Goal: Task Accomplishment & Management: Use online tool/utility

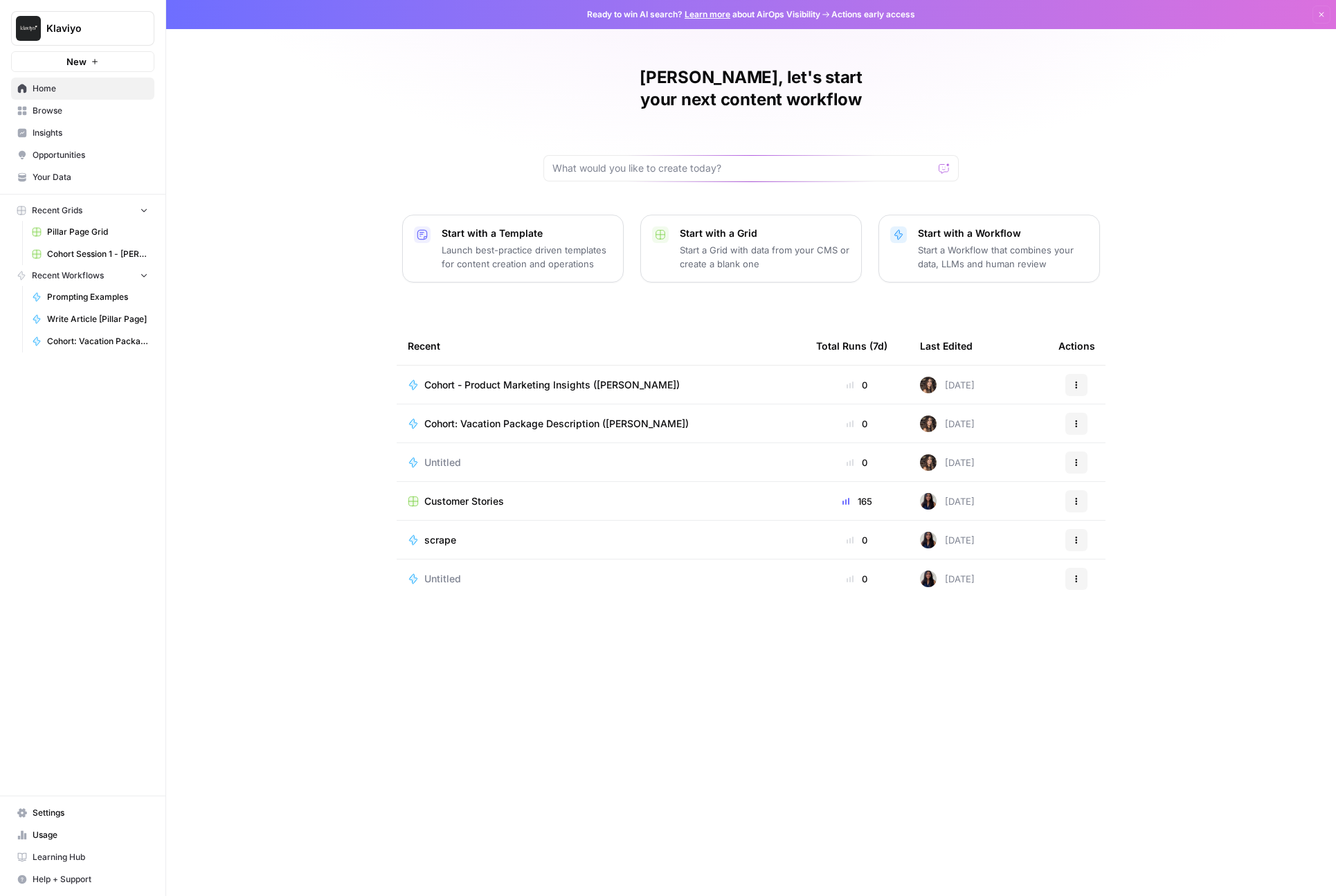
click at [1023, 243] on p "Start a Workflow that combines your data, LLMs and human review" at bounding box center [1003, 256] width 170 height 27
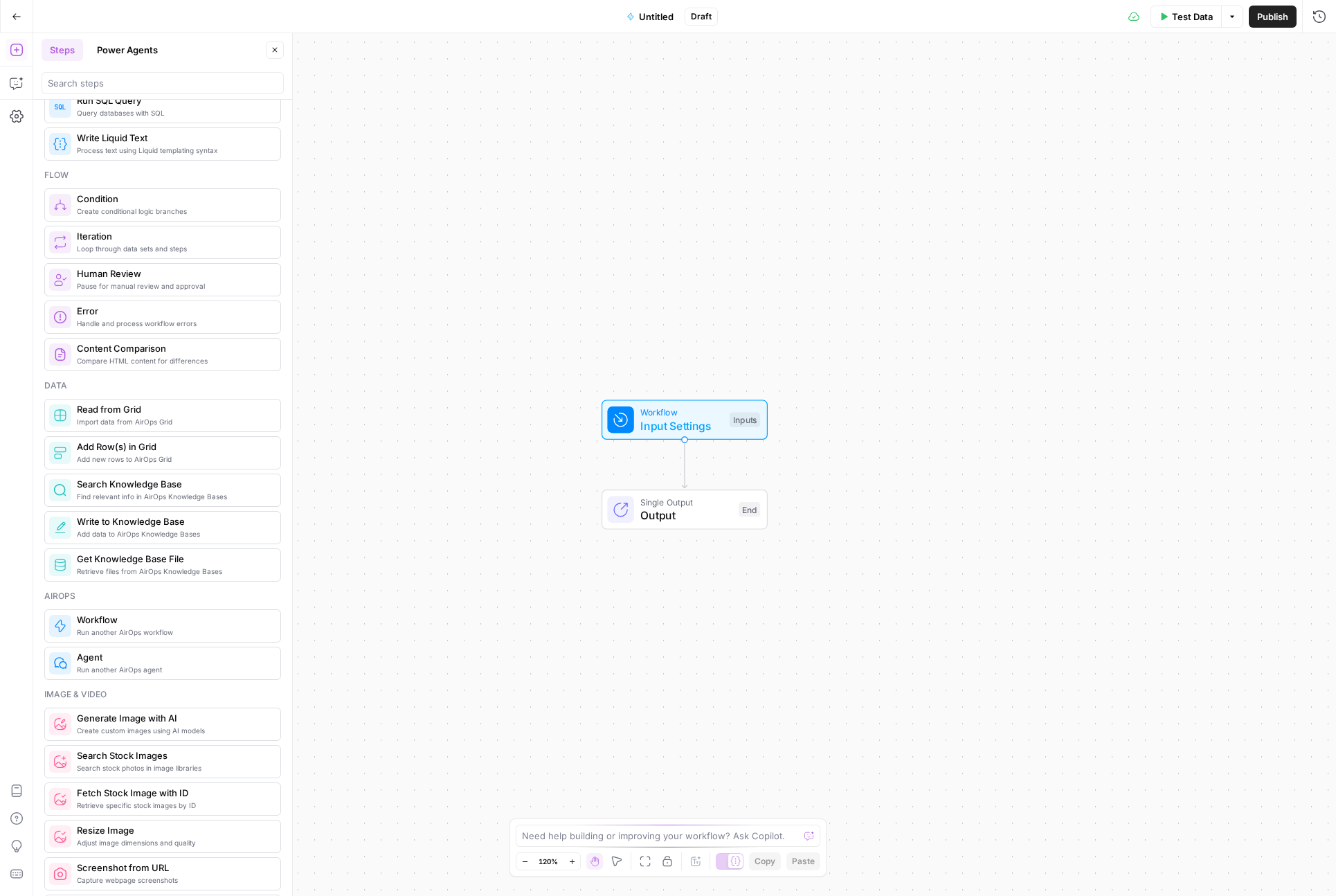
scroll to position [425, 0]
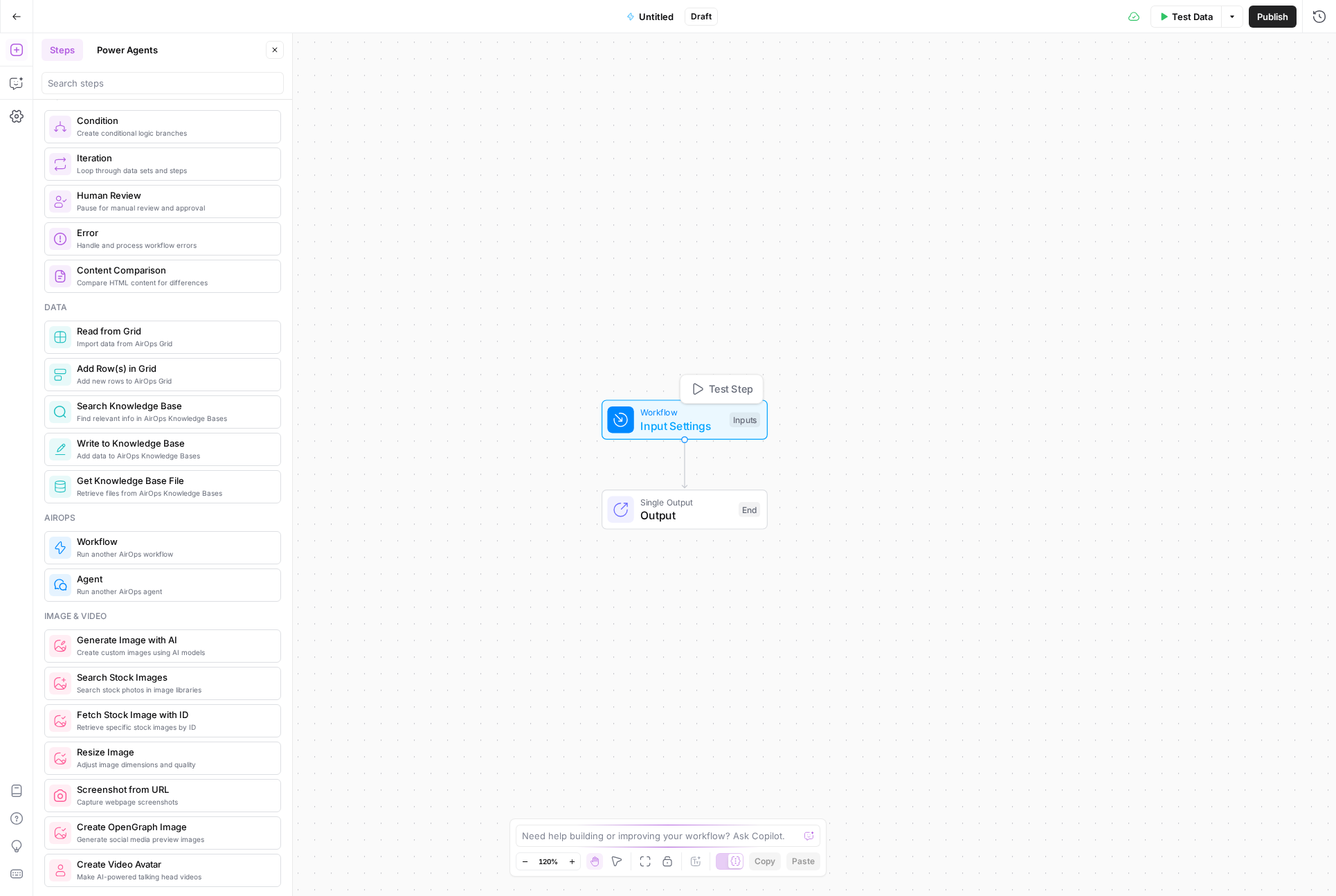
click at [658, 422] on span "Input Settings" at bounding box center [682, 426] width 82 height 16
click at [1169, 92] on span "Add Field" at bounding box center [1155, 93] width 40 height 14
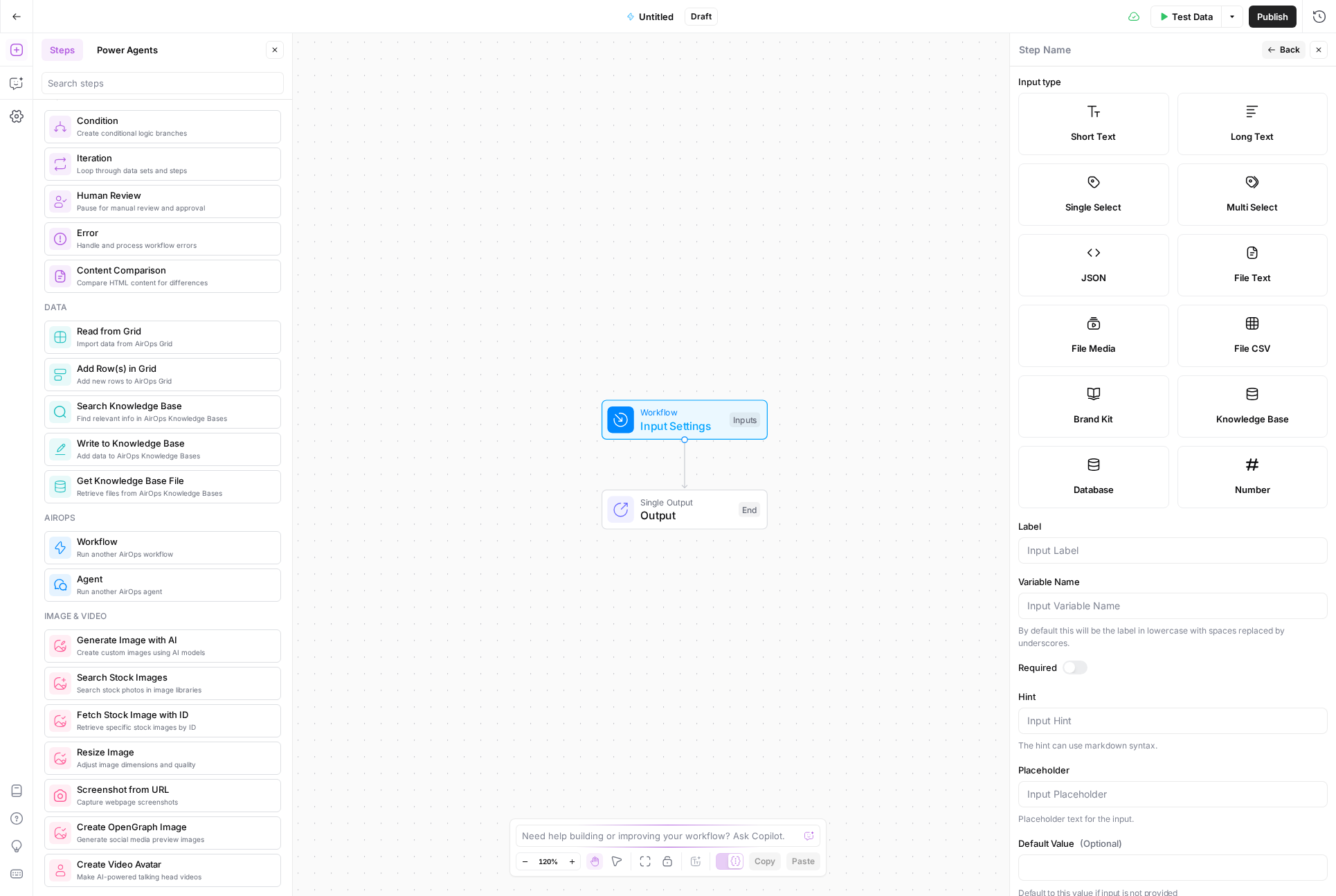
click at [1083, 423] on span "Brand Kit" at bounding box center [1093, 418] width 39 height 14
type input "Brand Kit"
type input "brand_kit"
click at [824, 266] on div "Workflow Input Settings Inputs Single Output Output End" at bounding box center [684, 464] width 1303 height 862
click at [963, 125] on div "Workflow Input Settings Inputs Single Output Output End" at bounding box center [684, 464] width 1303 height 862
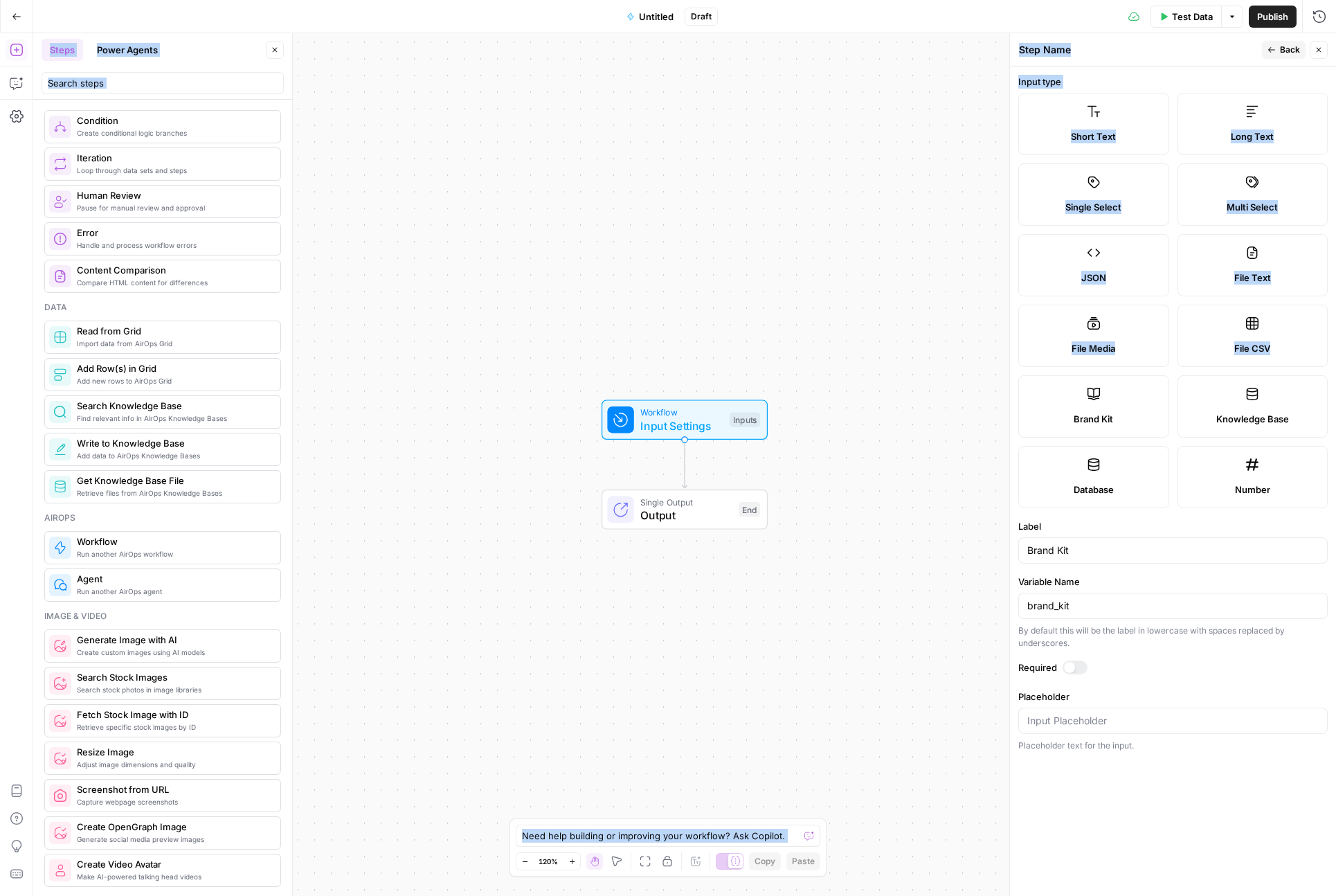
drag, startPoint x: 1100, startPoint y: 393, endPoint x: 947, endPoint y: 465, distance: 169.1
click at [947, 465] on body "Klaviyo New Home Browse Insights Opportunities Your Data Recent Grids Pillar Pa…" at bounding box center [668, 448] width 1336 height 896
click at [1121, 408] on label "Brand Kit" at bounding box center [1094, 406] width 151 height 62
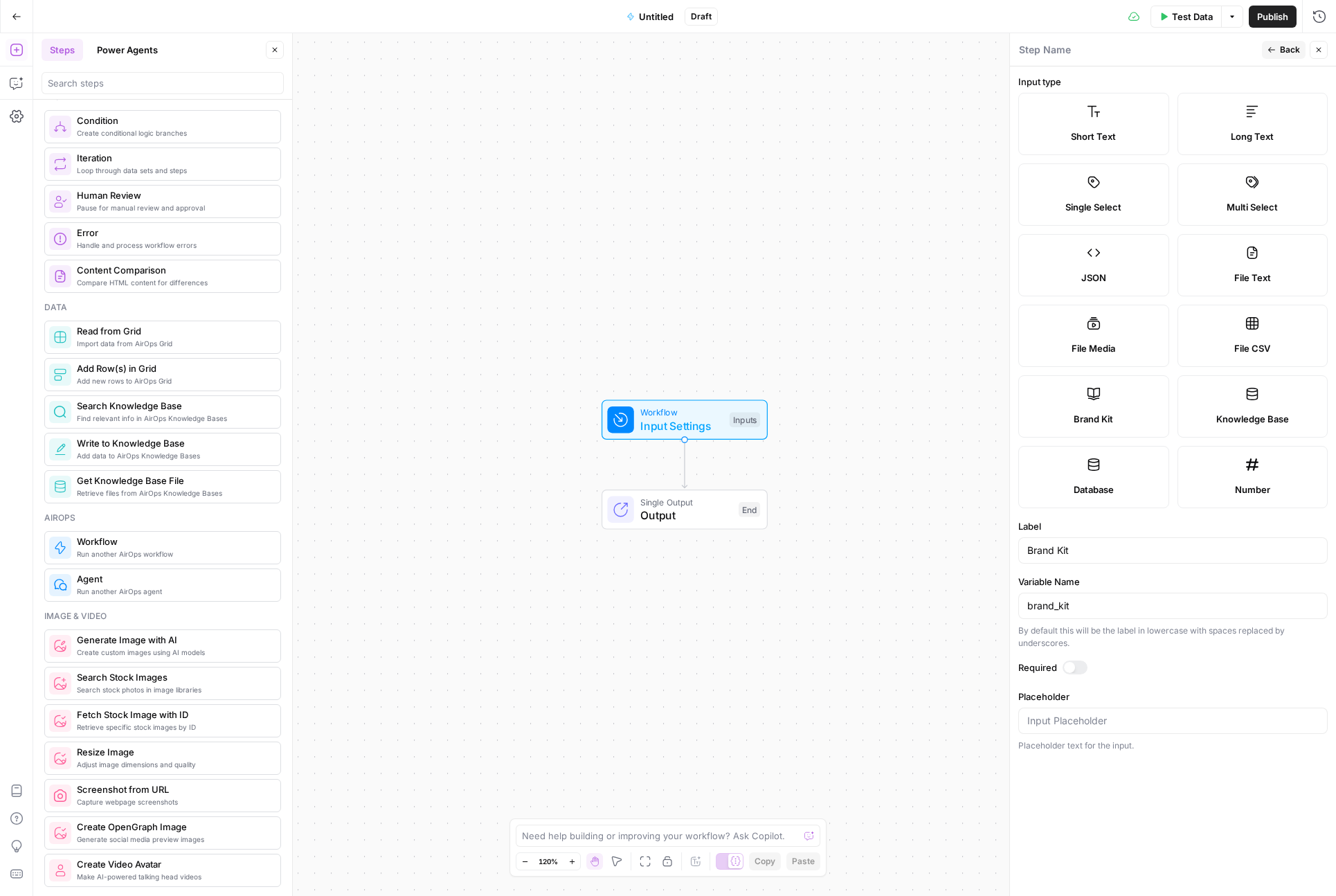
click at [1120, 408] on label "Brand Kit" at bounding box center [1094, 406] width 151 height 62
click at [1115, 596] on div "brand_kit" at bounding box center [1173, 605] width 309 height 27
click at [1102, 545] on input "Brand Kit" at bounding box center [1172, 550] width 291 height 14
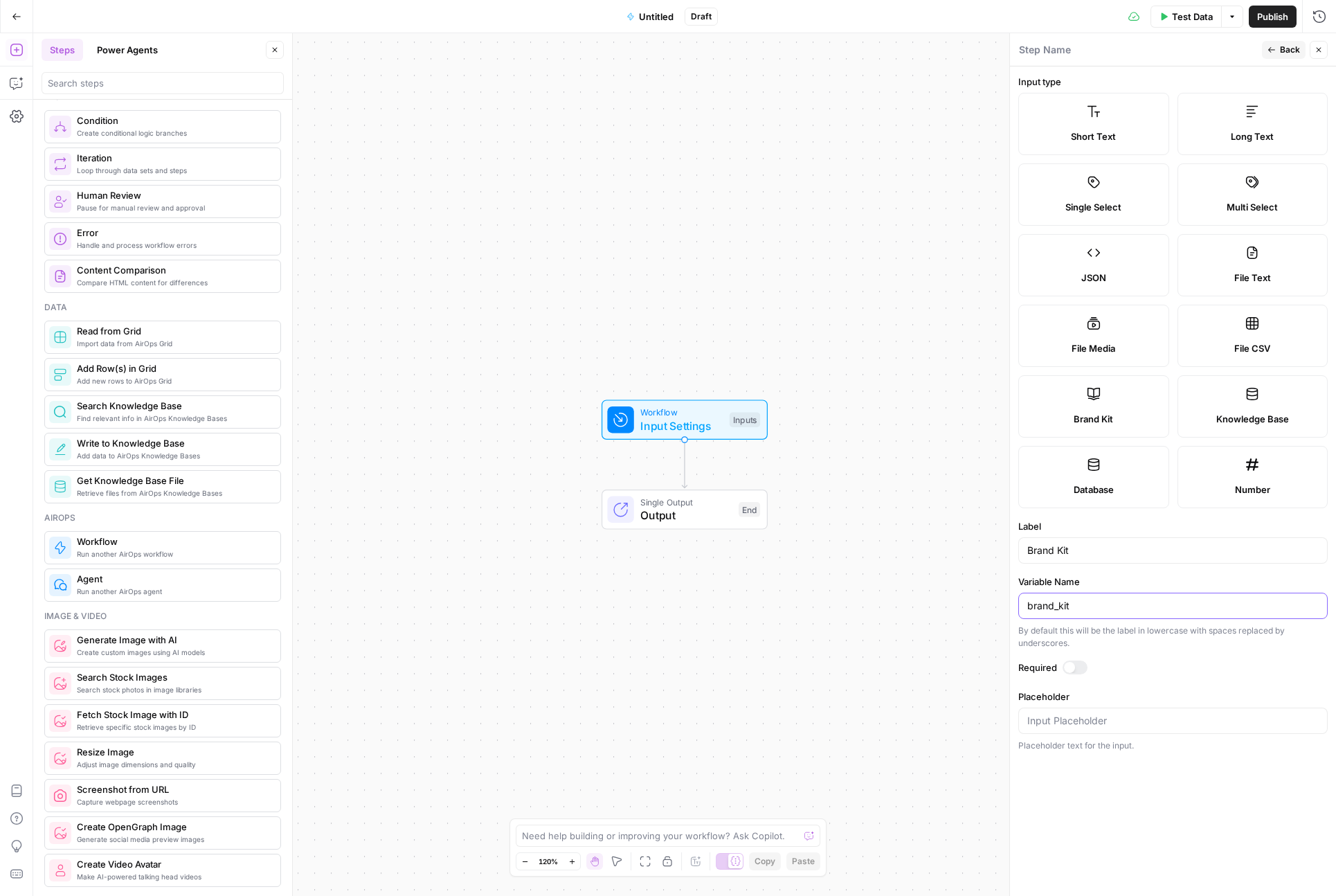
click at [1100, 610] on input "brand_kit" at bounding box center [1172, 605] width 291 height 14
click at [1150, 681] on form "Input type Short Text Long Text Single Select Multi Select JSON File Text File …" at bounding box center [1173, 481] width 326 height 829
click at [1135, 710] on div at bounding box center [1173, 720] width 309 height 27
click at [1127, 757] on form "Input type Short Text Long Text Single Select Multi Select JSON File Text File …" at bounding box center [1173, 481] width 326 height 829
click at [1280, 52] on span "Back" at bounding box center [1290, 50] width 20 height 13
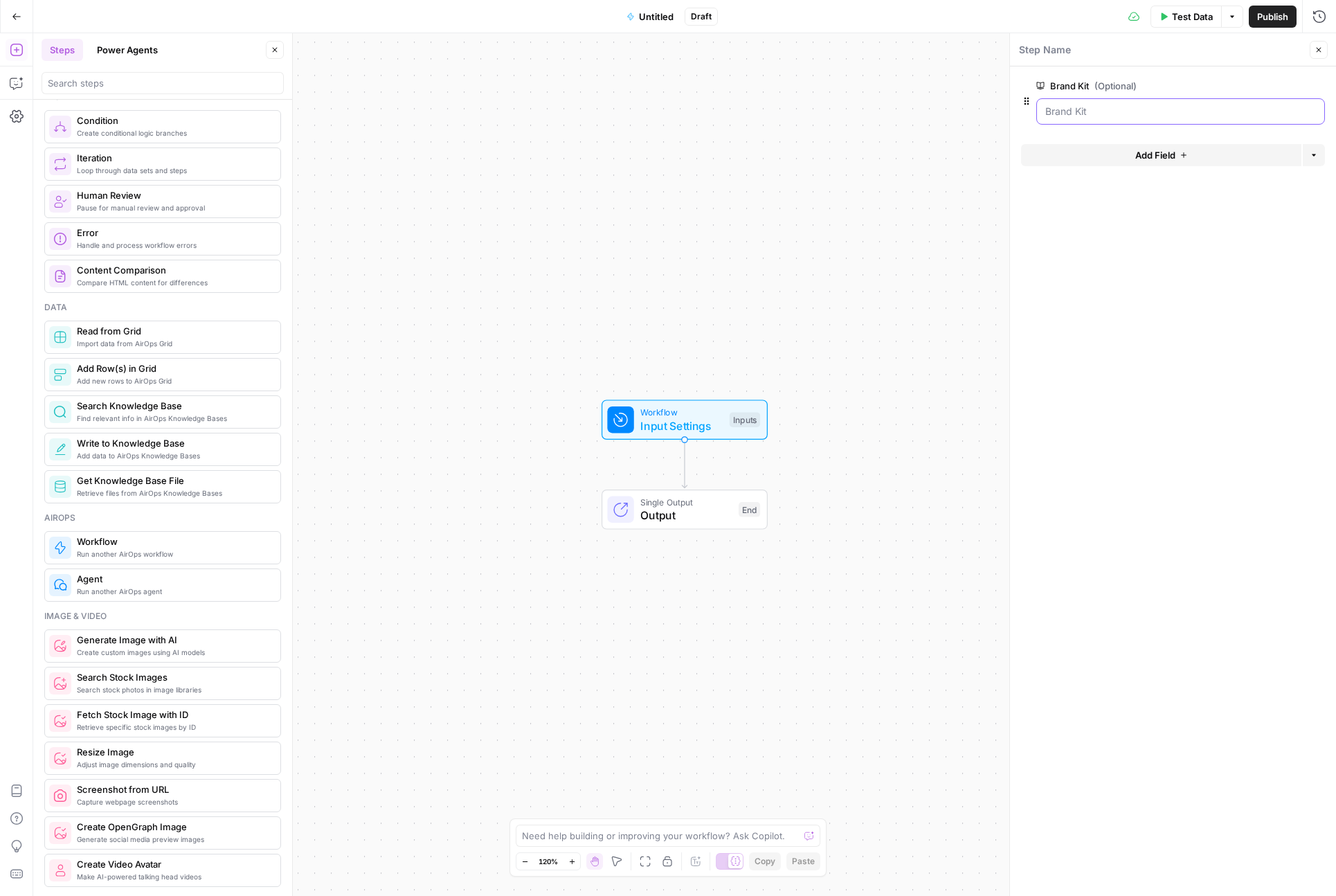
click at [1126, 107] on Kit "Brand Kit (Optional)" at bounding box center [1180, 111] width 271 height 14
click at [1294, 84] on icon "button" at bounding box center [1296, 86] width 7 height 7
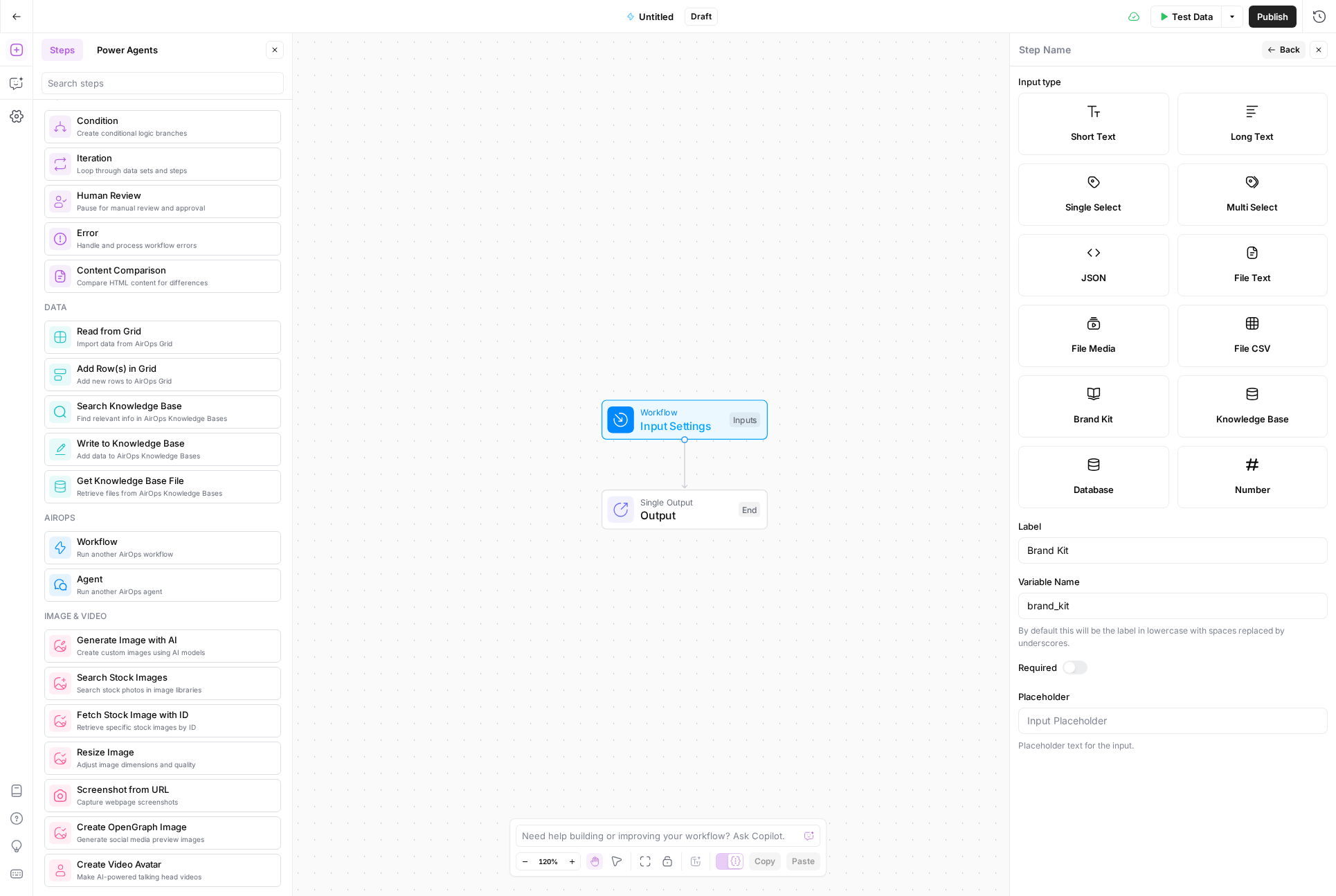
click at [1106, 406] on label "Brand Kit" at bounding box center [1094, 406] width 151 height 62
click at [694, 515] on span "Output" at bounding box center [686, 515] width 92 height 16
click at [1277, 47] on button "Back" at bounding box center [1284, 50] width 44 height 18
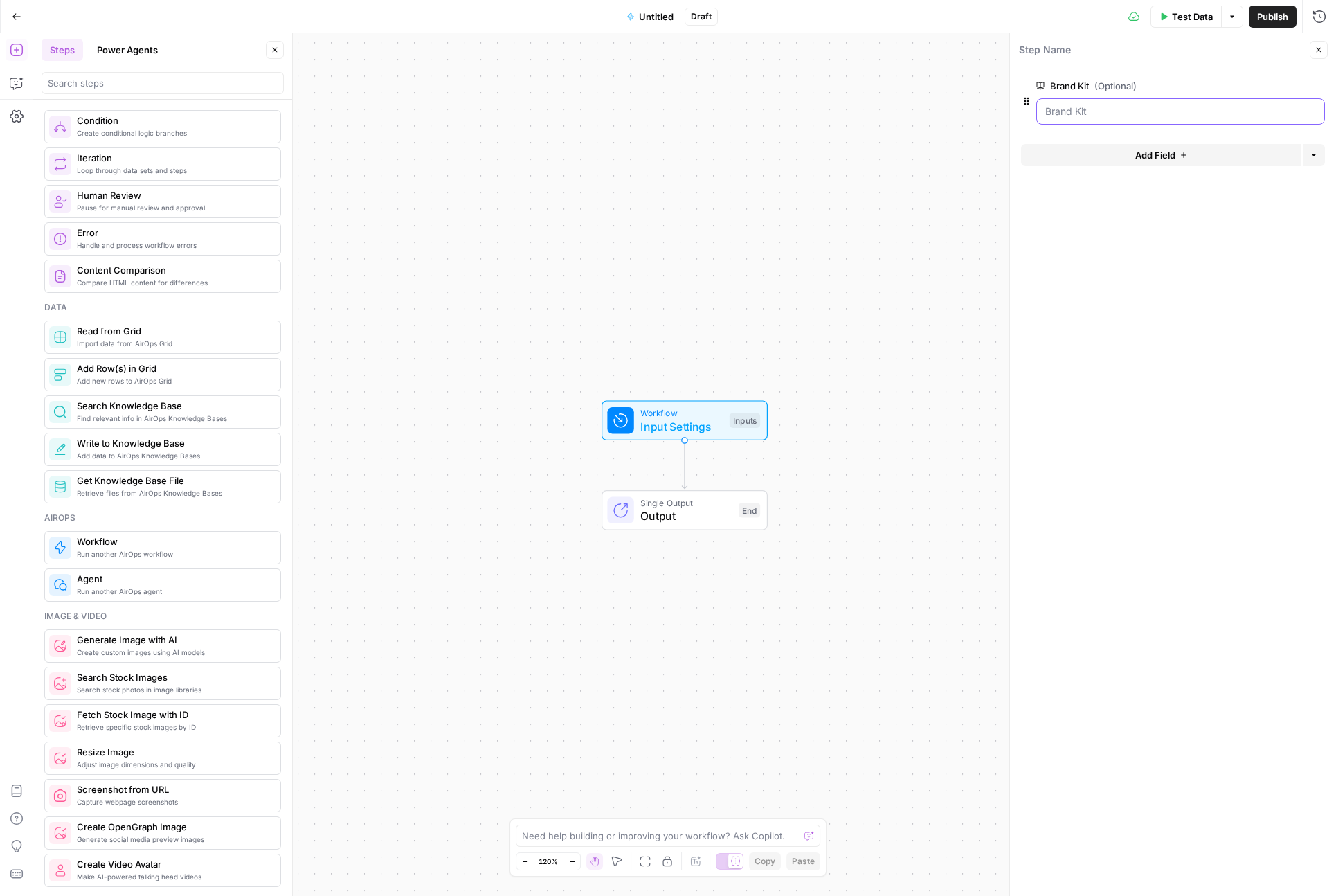
click at [1139, 106] on Kit "Brand Kit (Optional)" at bounding box center [1180, 111] width 271 height 14
click at [1155, 107] on Kit "Brand Kit (Optional)" at bounding box center [1180, 111] width 271 height 14
click at [1317, 152] on icon "button" at bounding box center [1313, 155] width 8 height 8
click at [1297, 84] on icon "button" at bounding box center [1296, 86] width 7 height 7
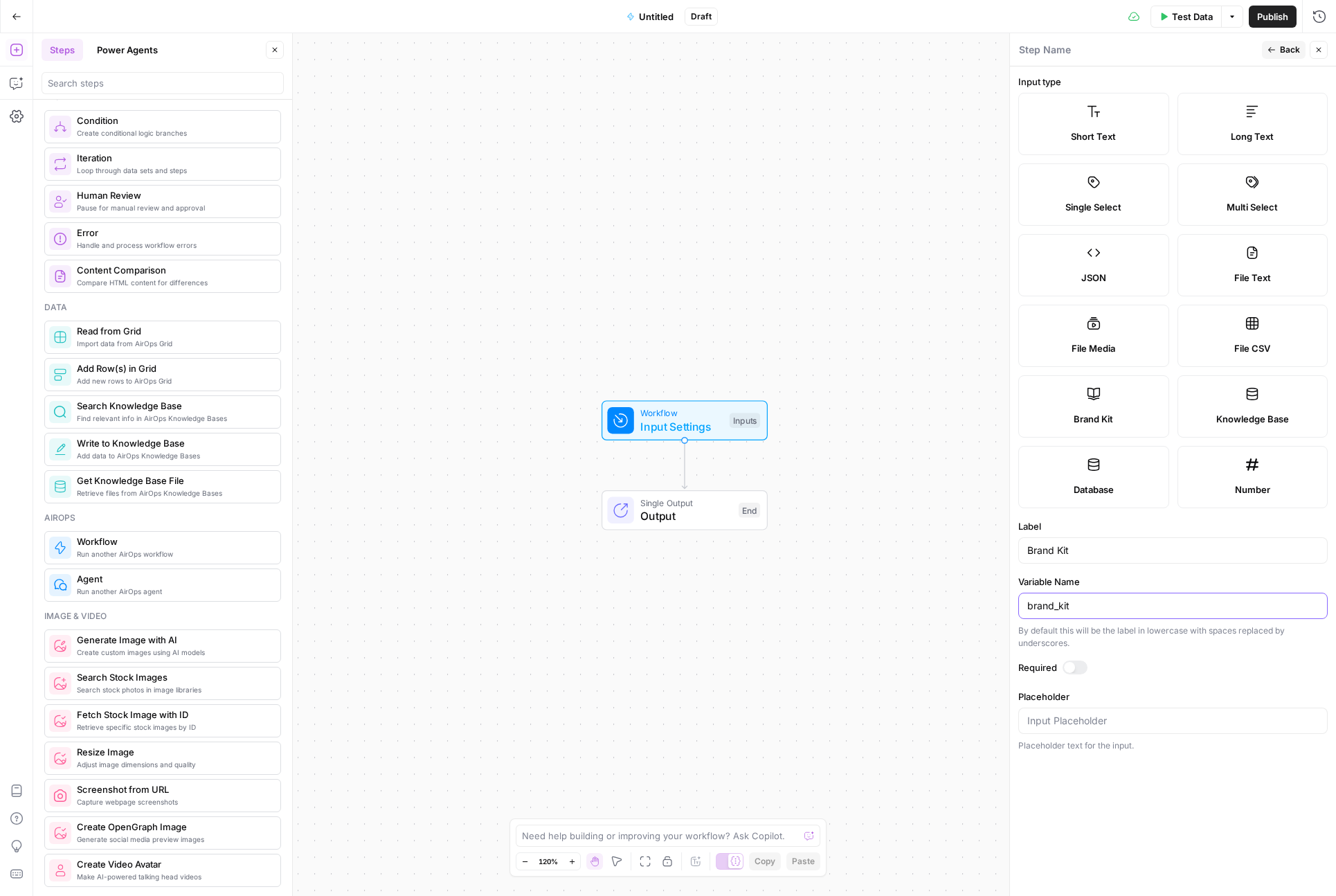
click at [1100, 609] on input "brand_kit" at bounding box center [1172, 605] width 291 height 14
click at [723, 826] on div "Need help building or improving your workflow? Ask Copilot." at bounding box center [668, 836] width 305 height 22
